Goal: Navigation & Orientation: Find specific page/section

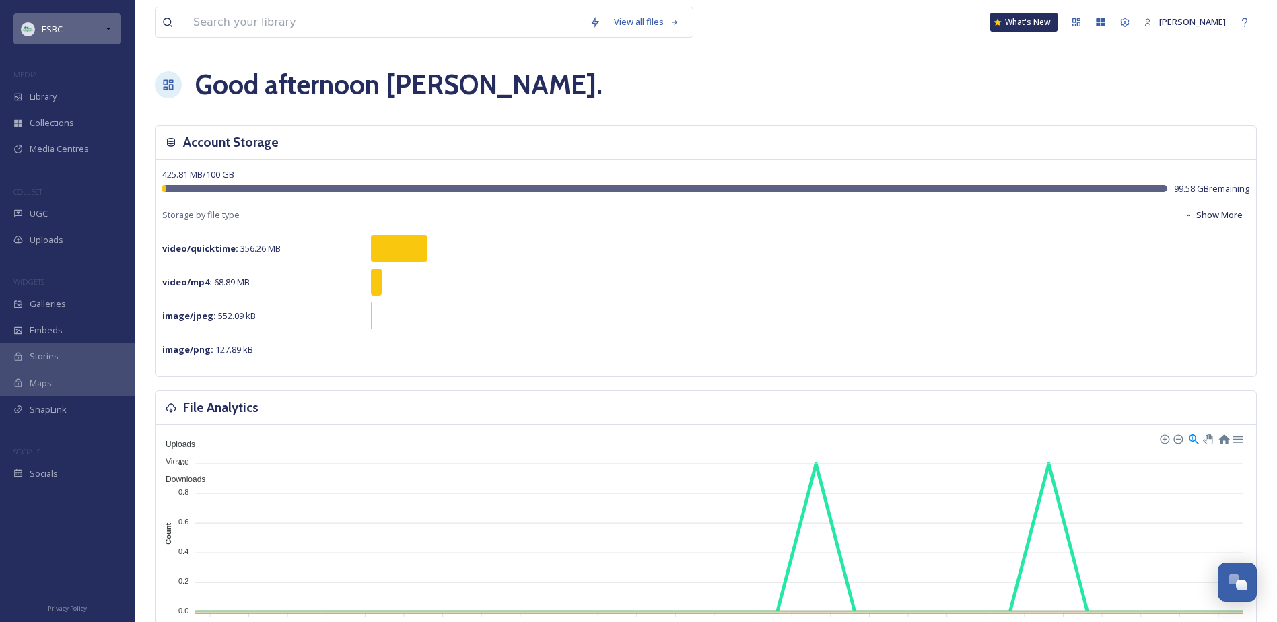
click at [77, 24] on div "ESBC" at bounding box center [67, 28] width 108 height 31
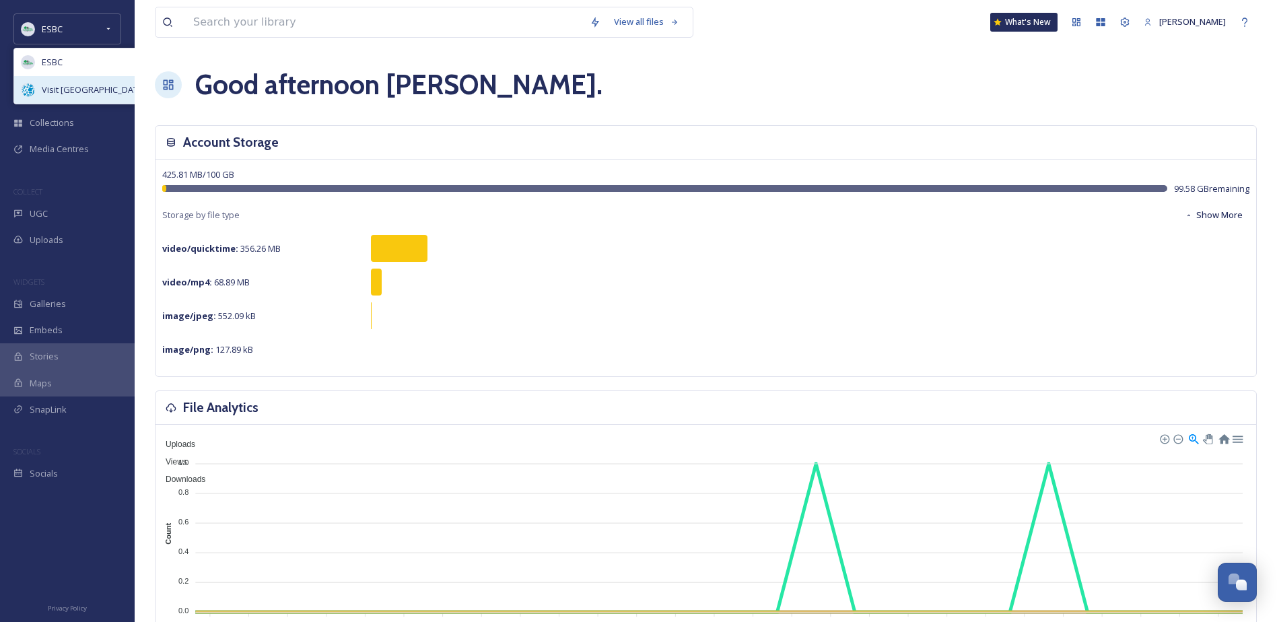
click at [62, 90] on span "Visit [GEOGRAPHIC_DATA]" at bounding box center [94, 89] width 104 height 13
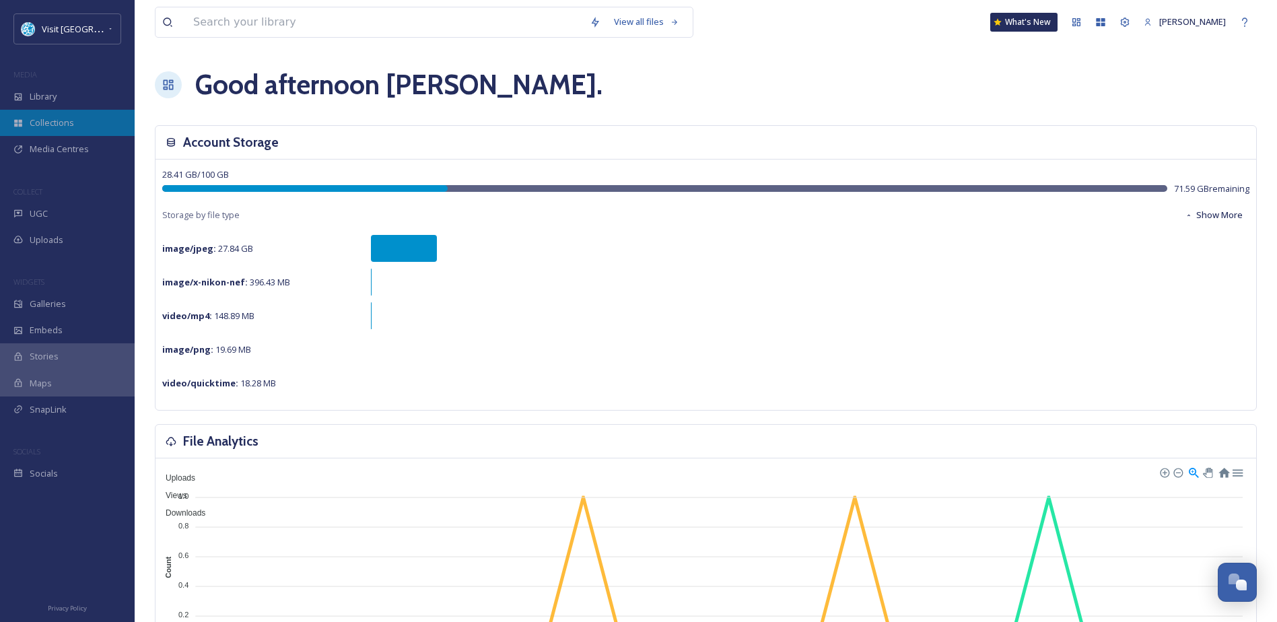
click at [57, 122] on span "Collections" at bounding box center [52, 122] width 44 height 13
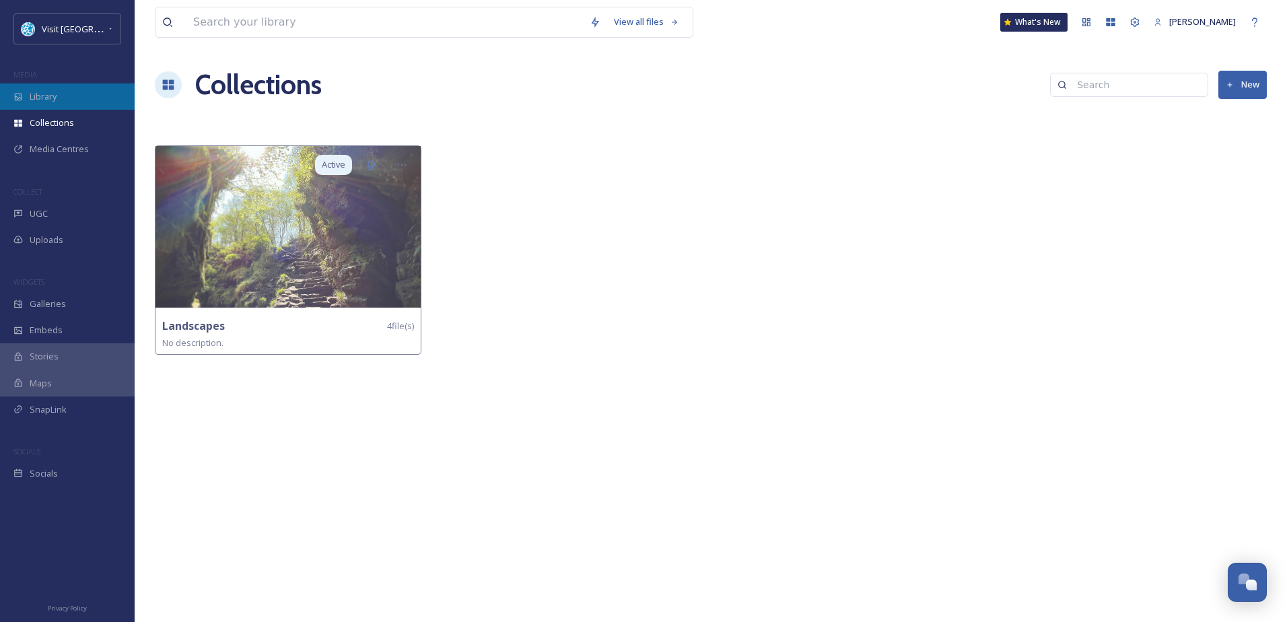
click at [55, 102] on span "Library" at bounding box center [43, 96] width 27 height 13
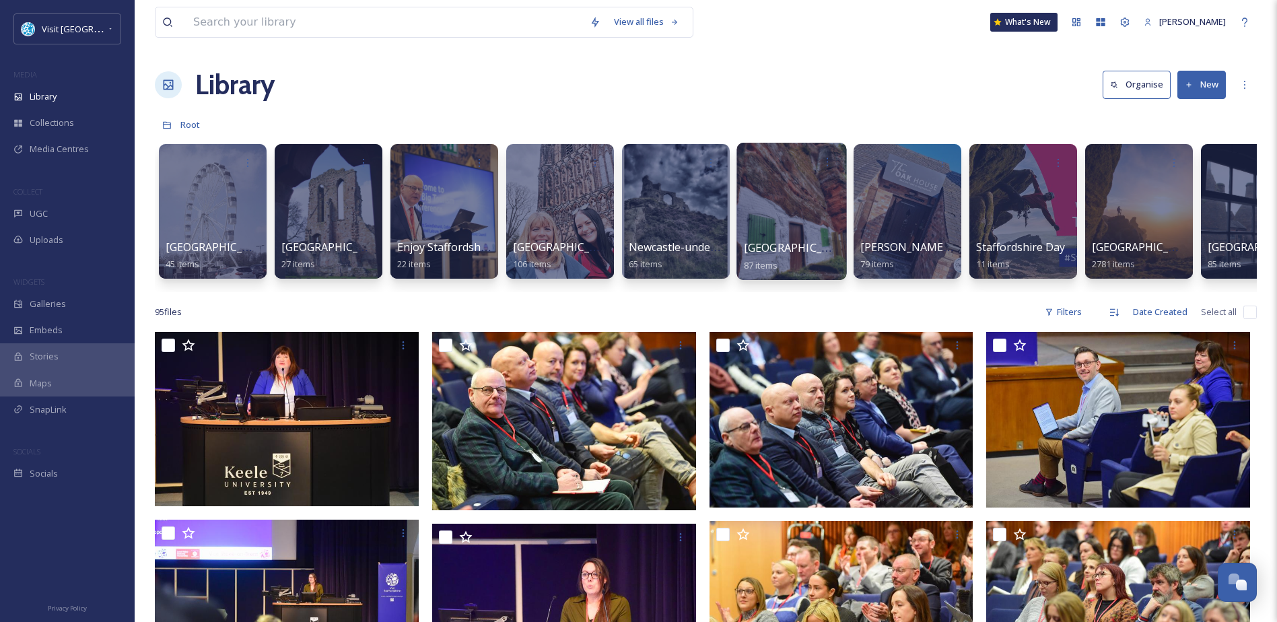
click at [785, 215] on div at bounding box center [791, 211] width 110 height 137
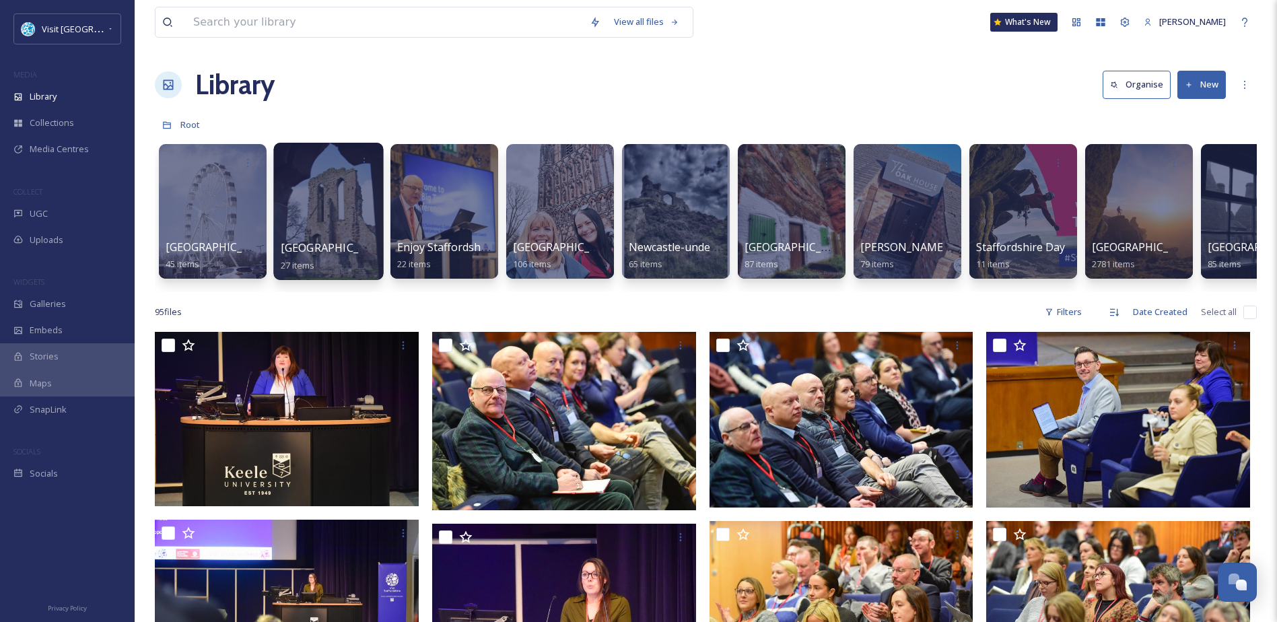
click at [346, 197] on div at bounding box center [328, 211] width 110 height 137
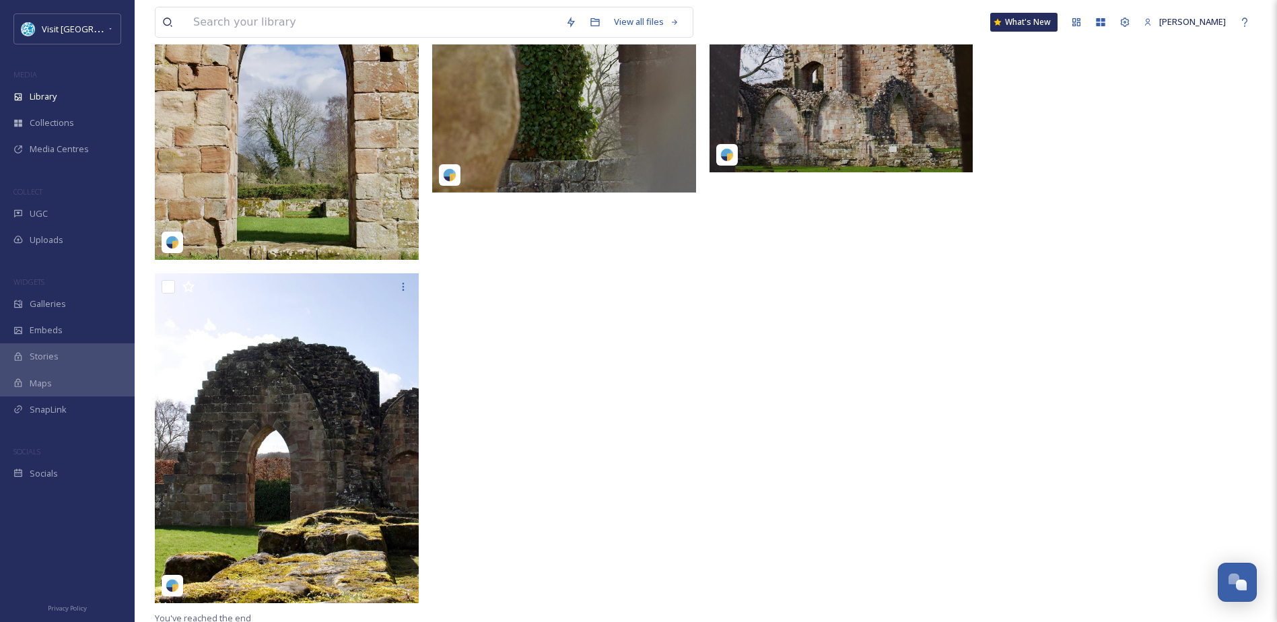
scroll to position [2054, 0]
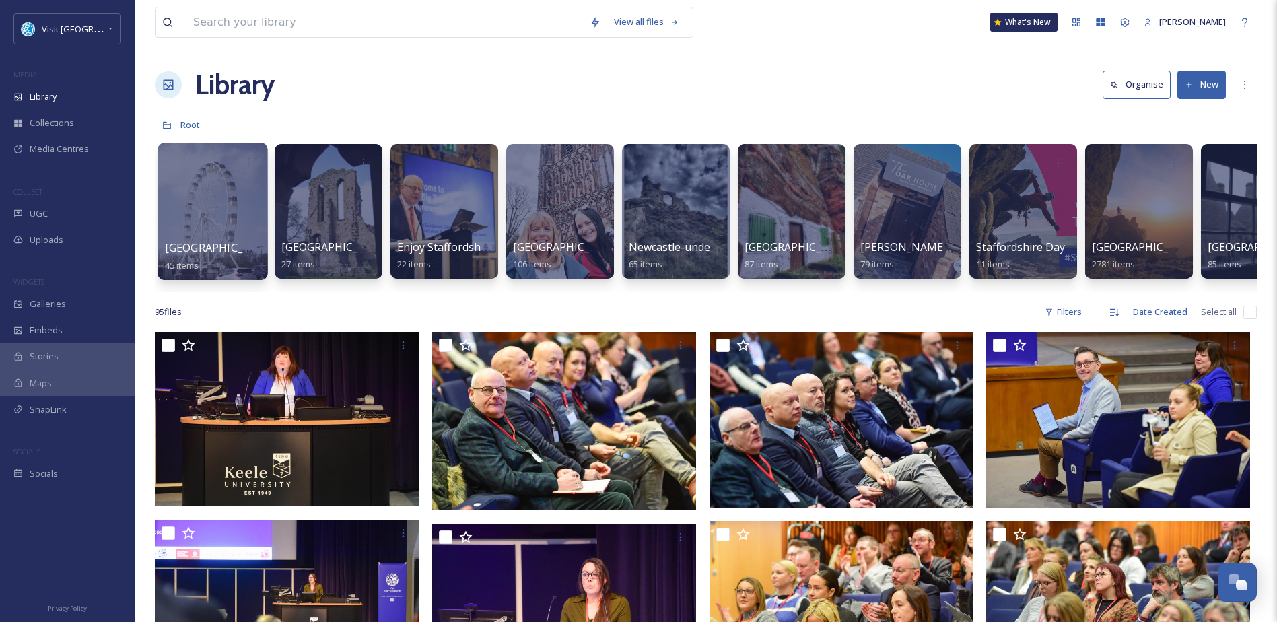
click at [196, 189] on div at bounding box center [212, 211] width 110 height 137
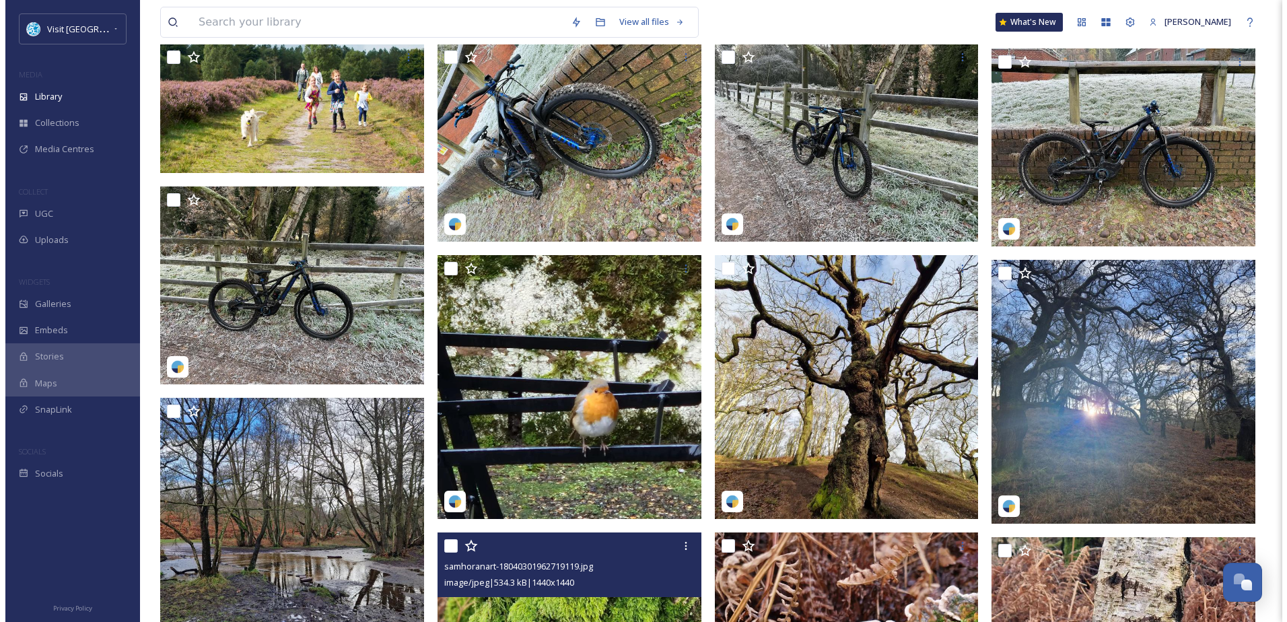
scroll to position [135, 0]
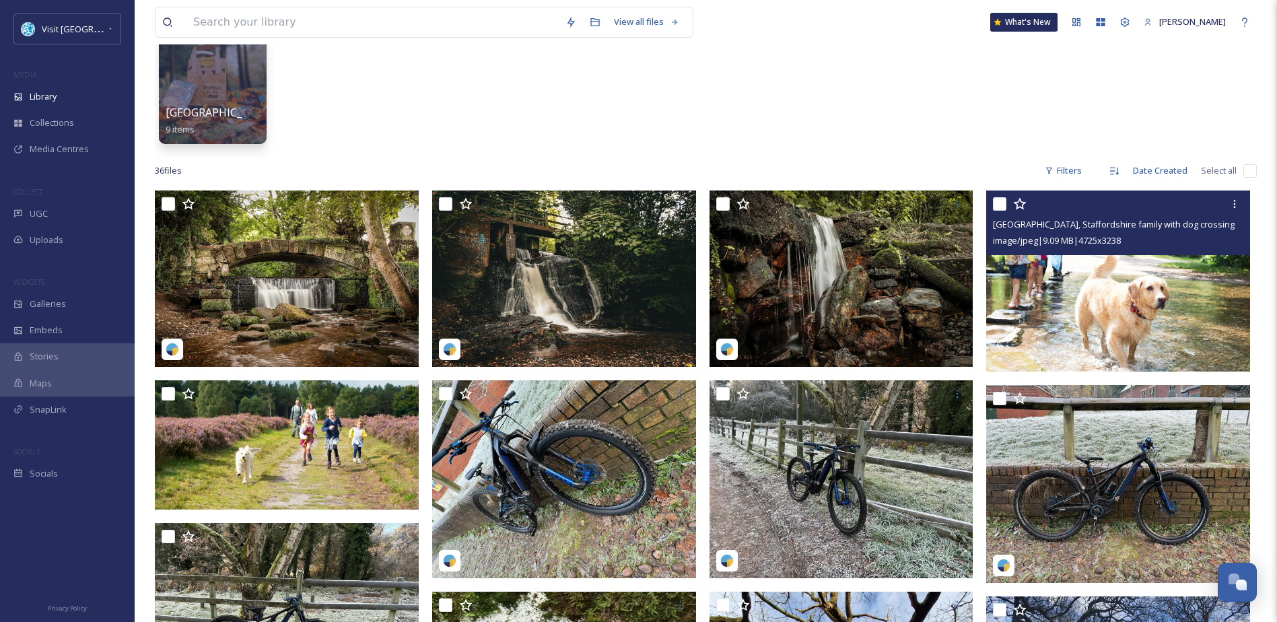
click at [1121, 304] on img at bounding box center [1118, 280] width 264 height 181
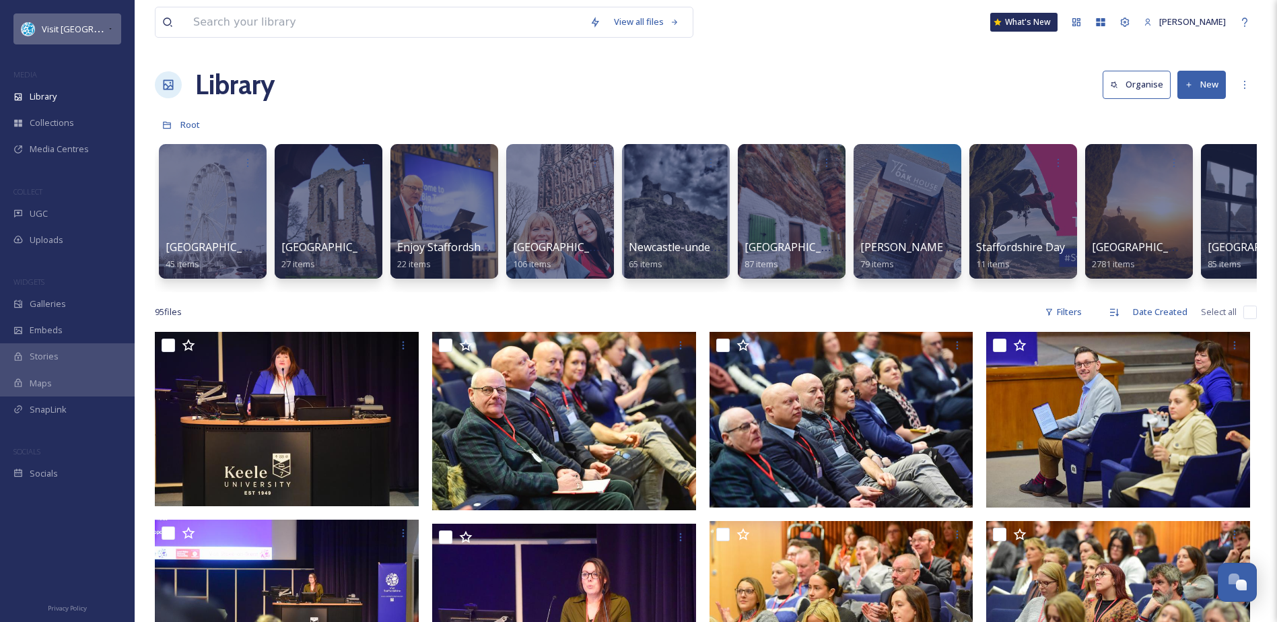
click at [44, 20] on div "Visit [GEOGRAPHIC_DATA]" at bounding box center [67, 28] width 108 height 31
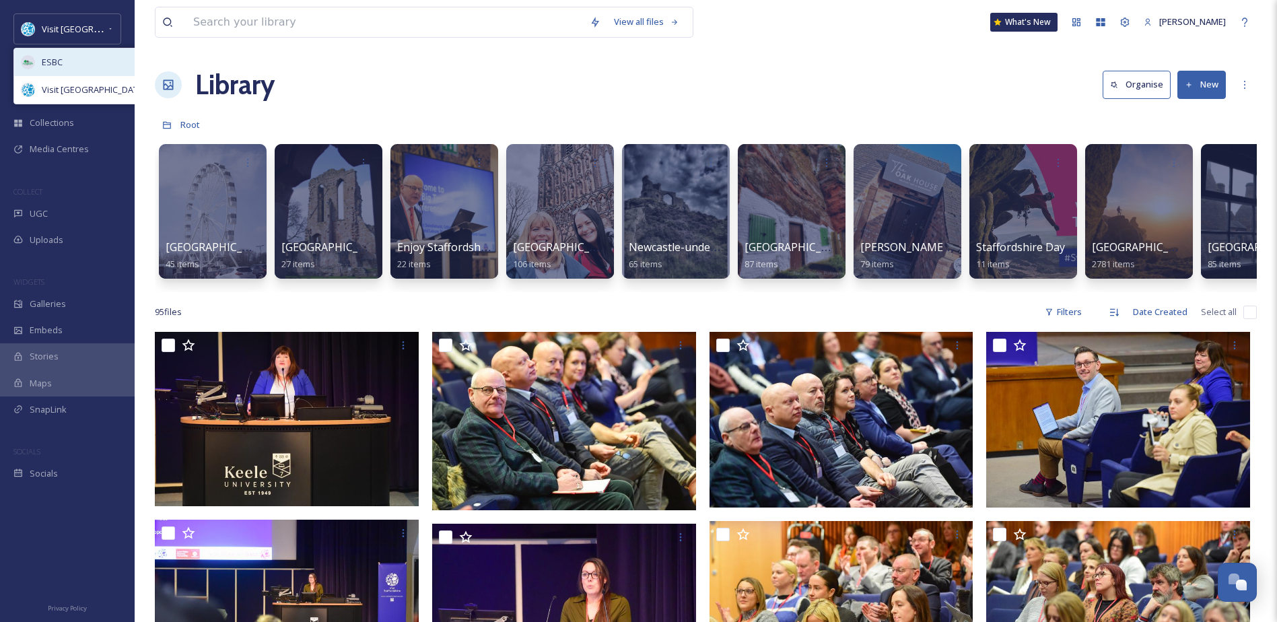
click at [54, 59] on span "ESBC" at bounding box center [52, 62] width 21 height 13
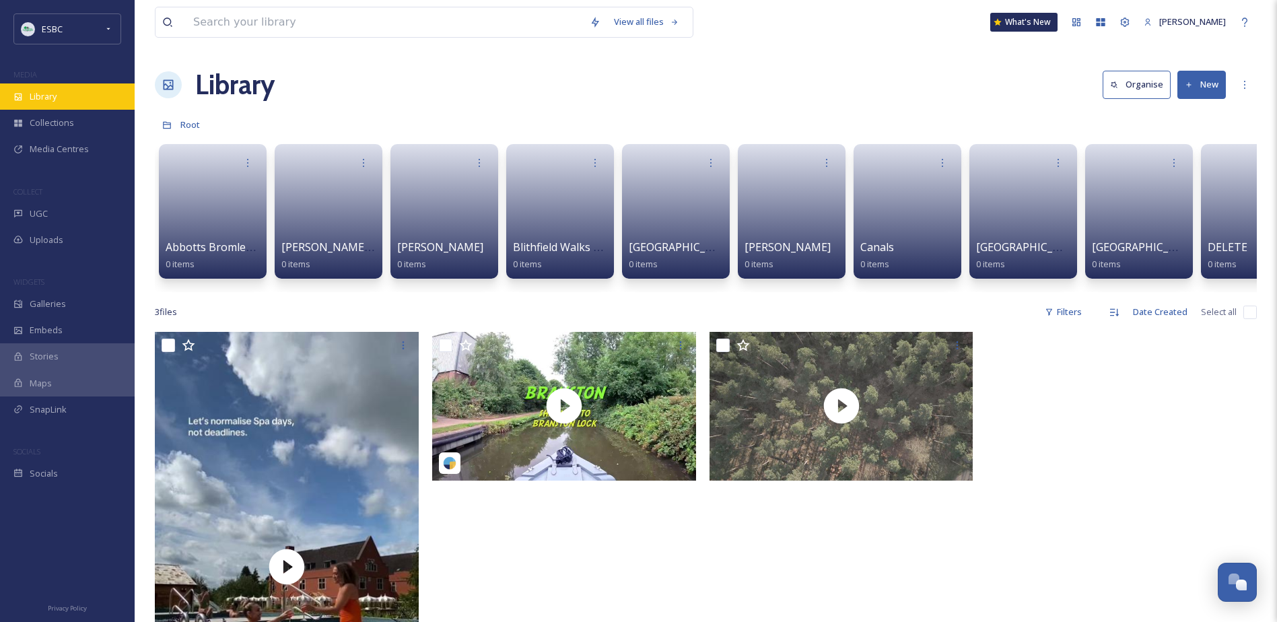
click at [50, 92] on span "Library" at bounding box center [43, 96] width 27 height 13
click at [62, 119] on span "Collections" at bounding box center [52, 122] width 44 height 13
